Goal: Task Accomplishment & Management: Manage account settings

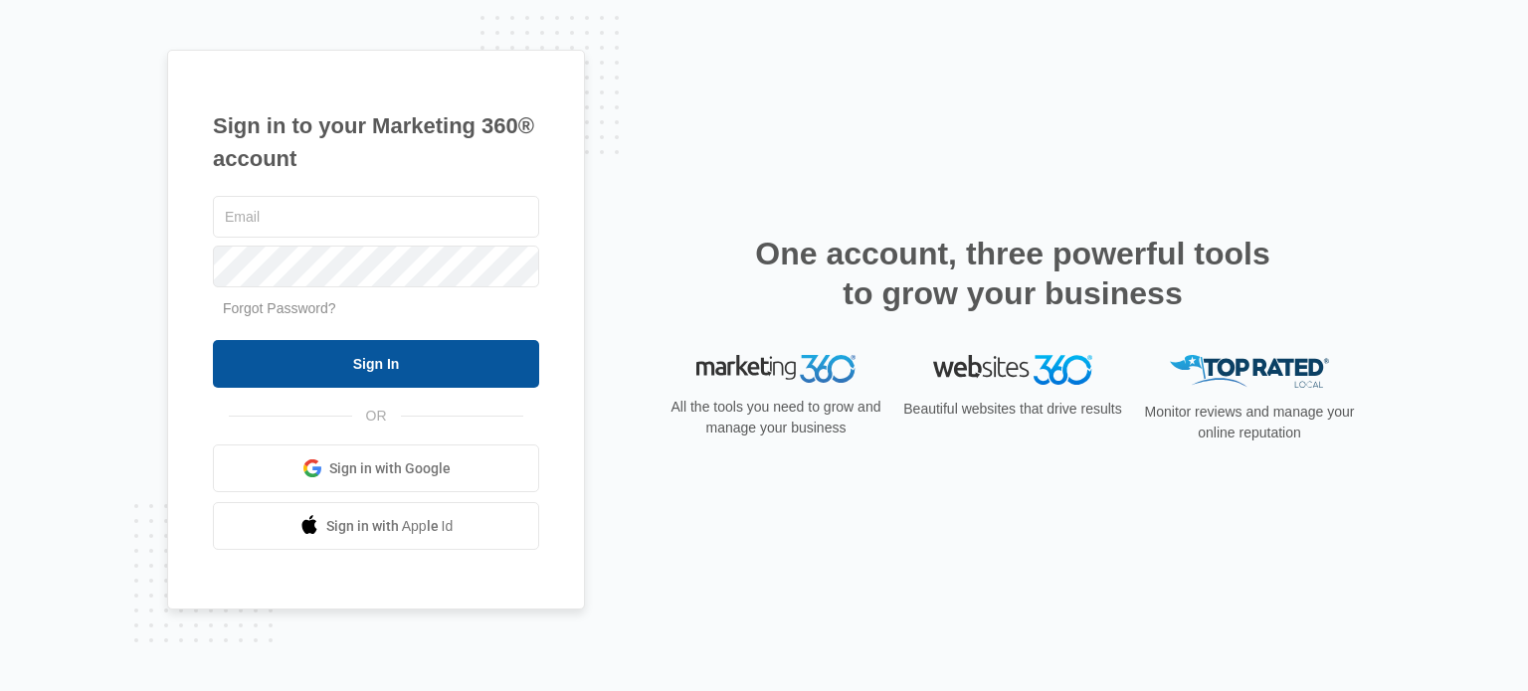
type input "[PERSON_NAME][EMAIL_ADDRESS][DOMAIN_NAME]"
click at [354, 376] on input "Sign In" at bounding box center [376, 364] width 326 height 48
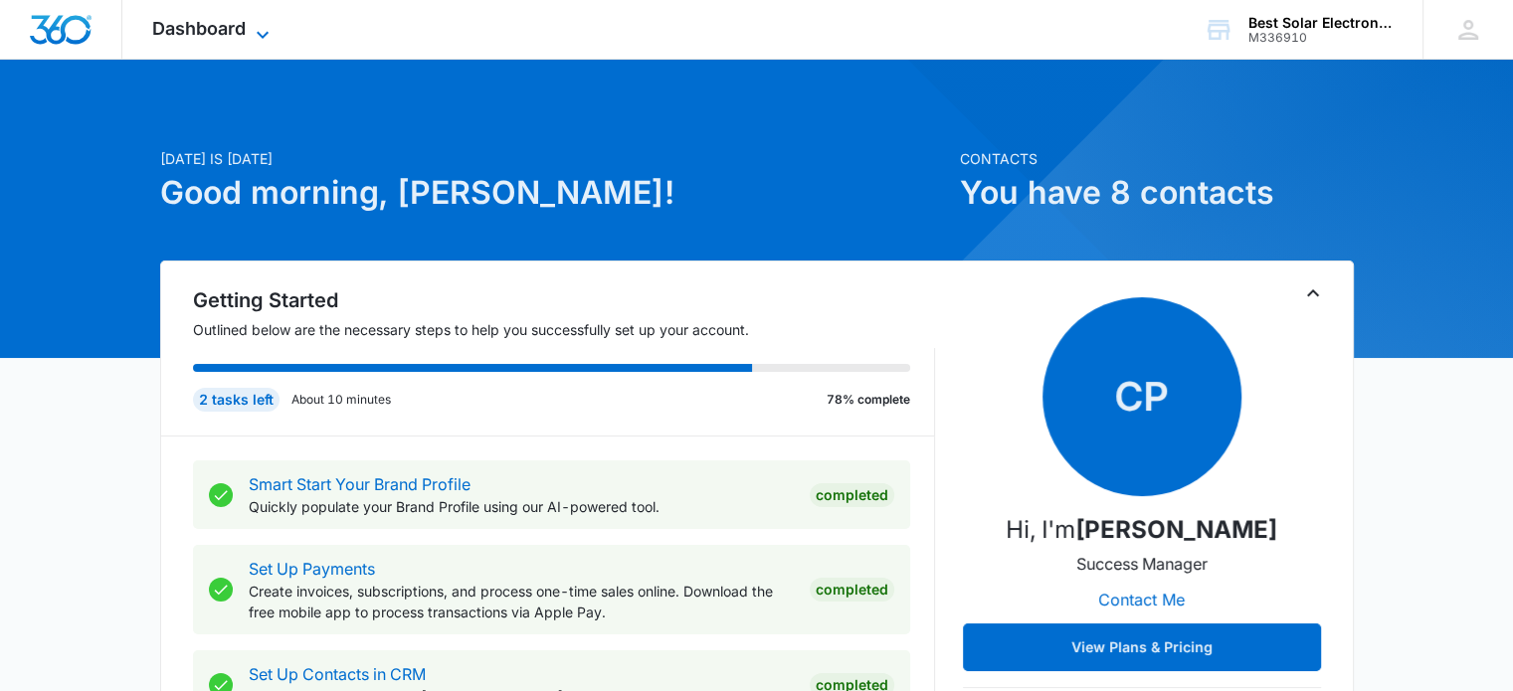
click at [263, 23] on icon at bounding box center [263, 35] width 24 height 24
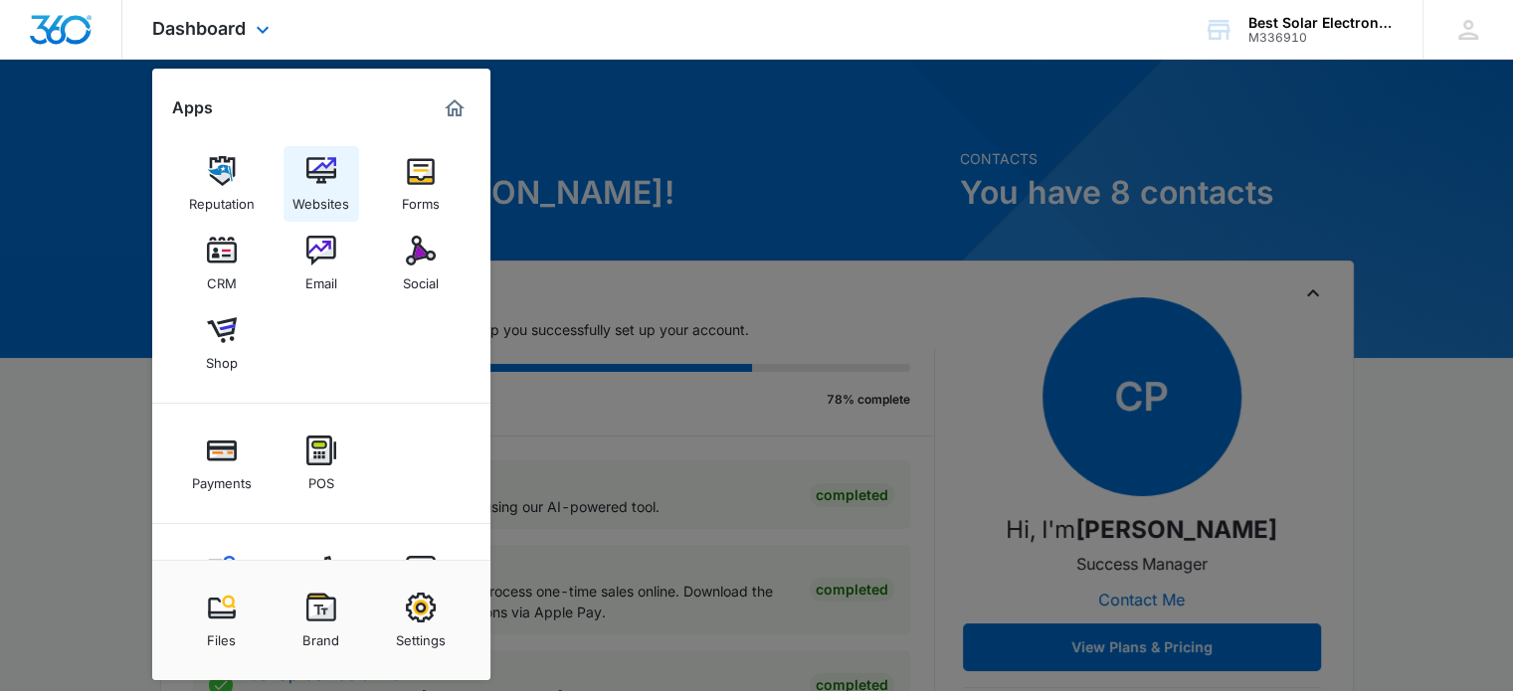
click at [316, 174] on img at bounding box center [321, 171] width 30 height 30
